Goal: Task Accomplishment & Management: Use online tool/utility

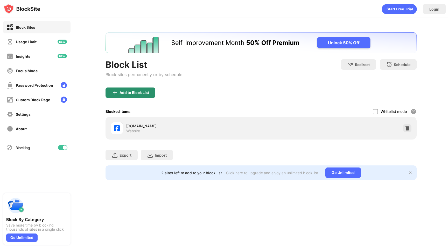
click at [139, 90] on div "Add to Block List" at bounding box center [131, 93] width 50 height 10
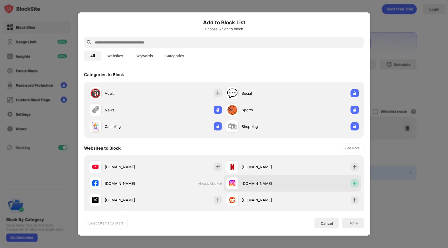
click at [352, 184] on img at bounding box center [354, 183] width 5 height 5
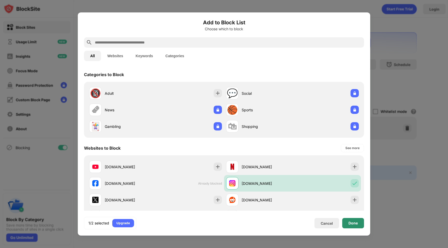
click at [355, 225] on div "Done" at bounding box center [352, 223] width 9 height 4
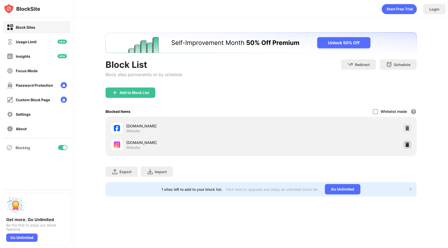
click at [408, 146] on img at bounding box center [407, 144] width 5 height 5
